Goal: Navigation & Orientation: Go to known website

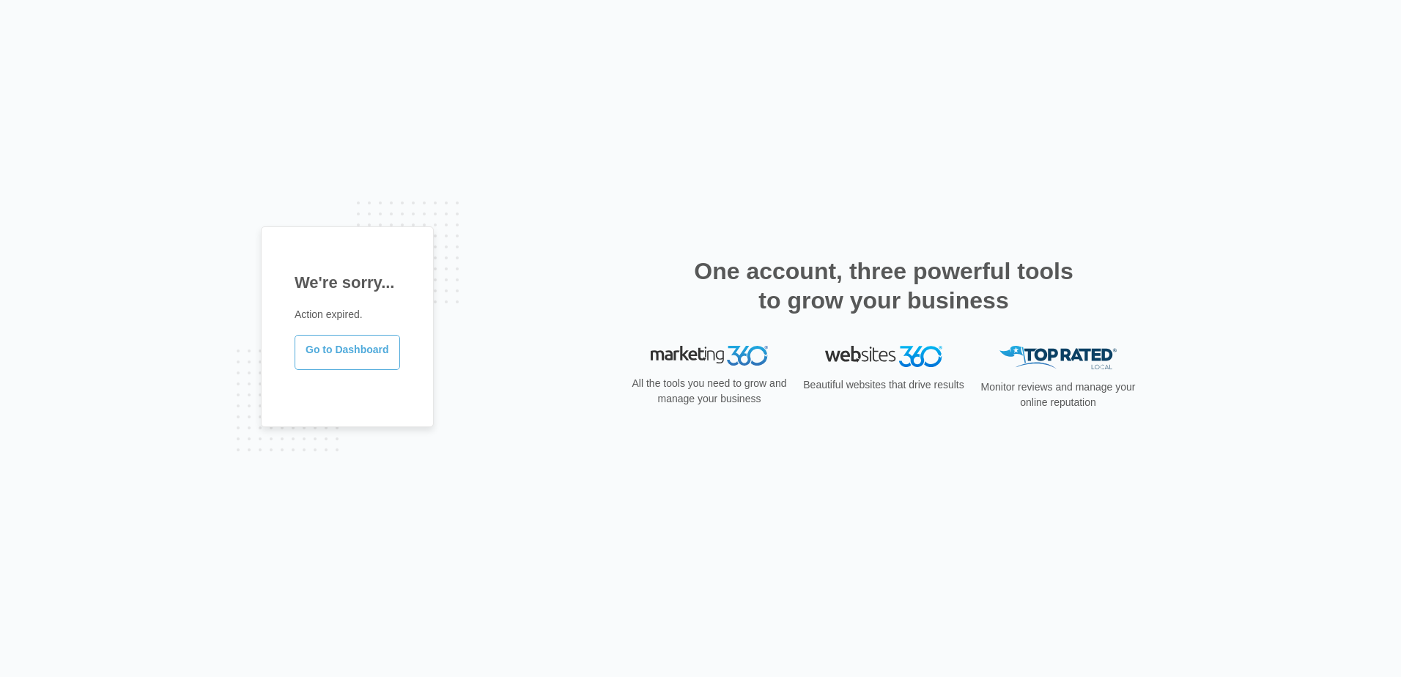
click at [333, 358] on link "Go to Dashboard" at bounding box center [347, 352] width 105 height 35
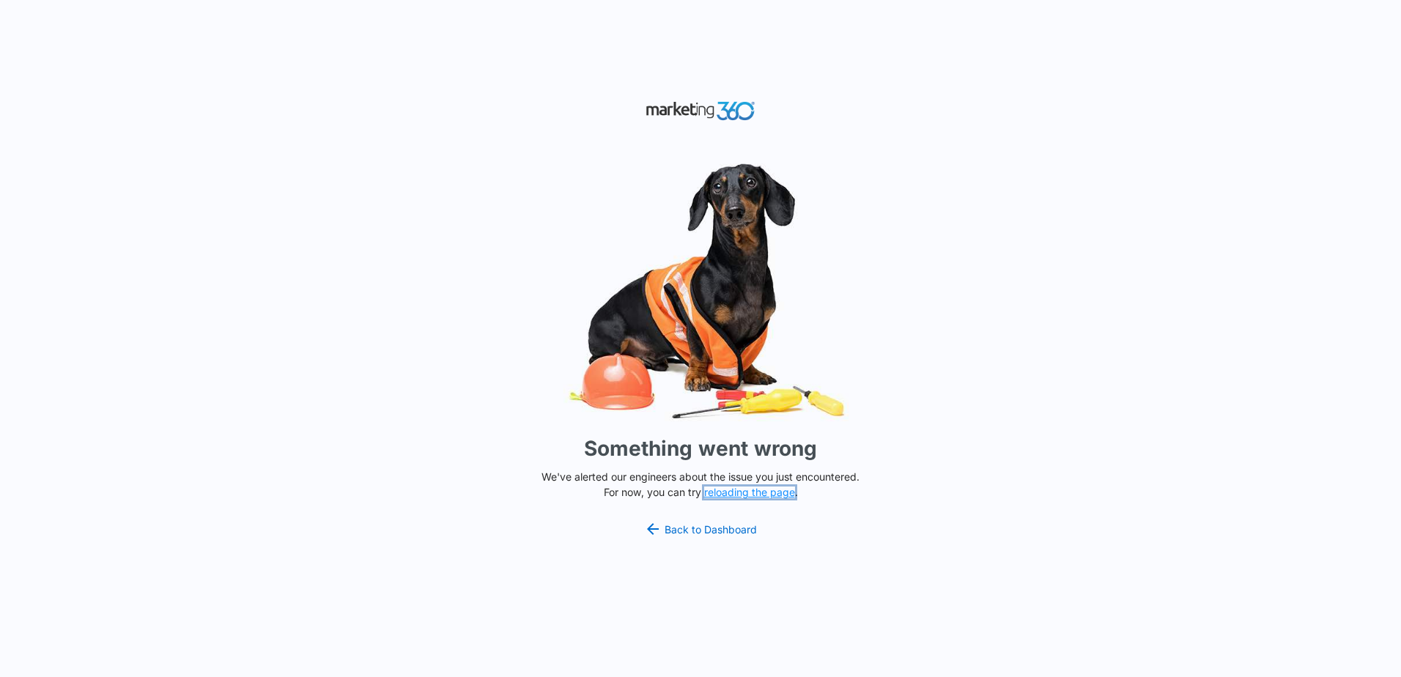
click at [774, 495] on button "reloading the page" at bounding box center [749, 492] width 91 height 12
click at [728, 530] on link "Back to Dashboard" at bounding box center [700, 529] width 113 height 18
